Goal: Task Accomplishment & Management: Use online tool/utility

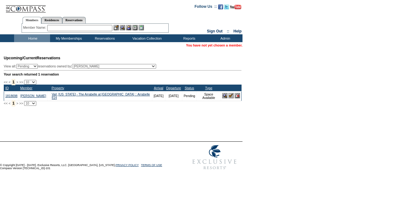
click at [88, 28] on input "text" at bounding box center [79, 28] width 65 height 6
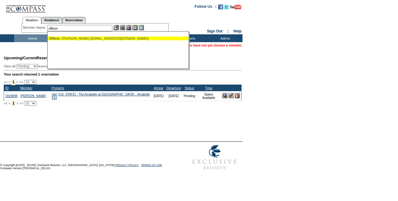
click at [73, 39] on div "Officer , [PERSON_NAME] ([EMAIL_ADDRESS][DOMAIN_NAME])" at bounding box center [118, 39] width 138 height 4
type input "Officer, [PERSON_NAME] ([EMAIL_ADDRESS][DOMAIN_NAME])"
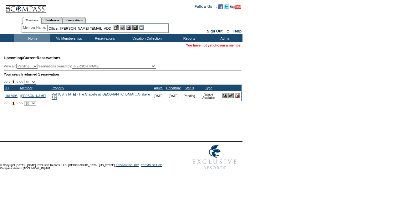
click at [131, 29] on img at bounding box center [128, 27] width 5 height 5
click at [123, 28] on img at bounding box center [122, 27] width 5 height 5
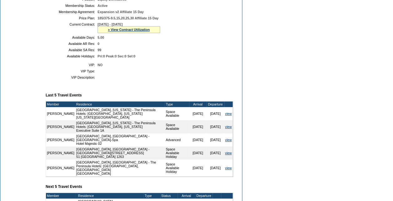
scroll to position [26, 0]
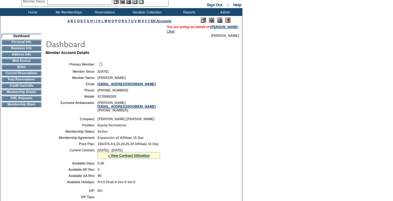
click at [33, 88] on td "Credit Card Info" at bounding box center [22, 86] width 40 height 5
